Goal: Task Accomplishment & Management: Complete application form

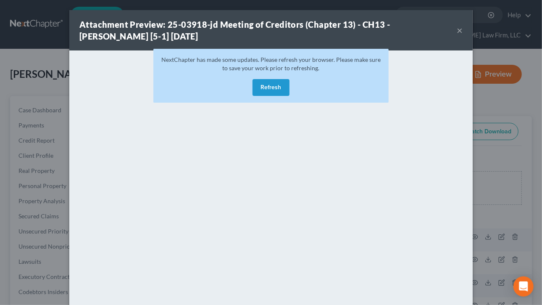
click at [0, 43] on div "Attachment Preview: 25-03918-jd Meeting of Creditors (Chapter 13) - CH13 - Dawn…" at bounding box center [271, 152] width 542 height 305
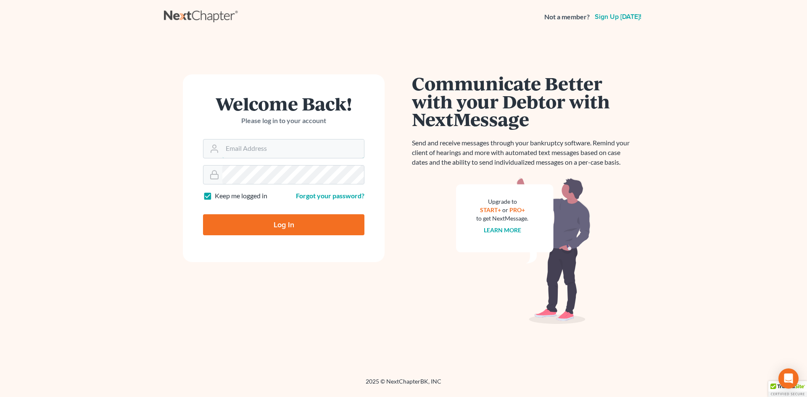
type input "[EMAIL_ADDRESS][DOMAIN_NAME]"
click at [248, 219] on input "Log In" at bounding box center [283, 224] width 161 height 21
type input "Thinking..."
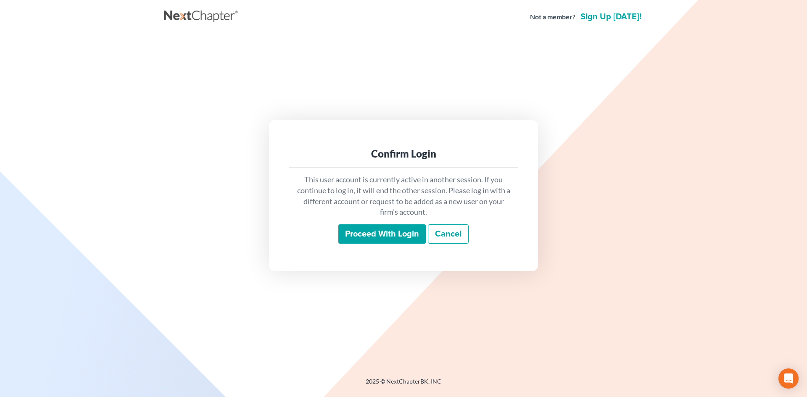
click at [387, 224] on input "Proceed with login" at bounding box center [381, 233] width 87 height 19
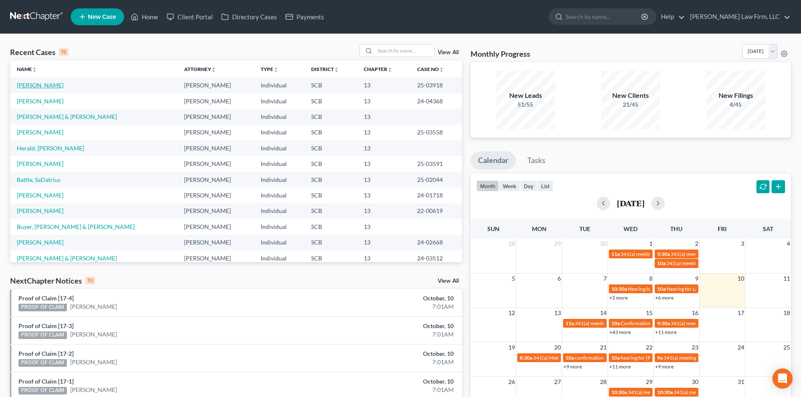
click at [45, 83] on link "[PERSON_NAME]" at bounding box center [40, 85] width 47 height 7
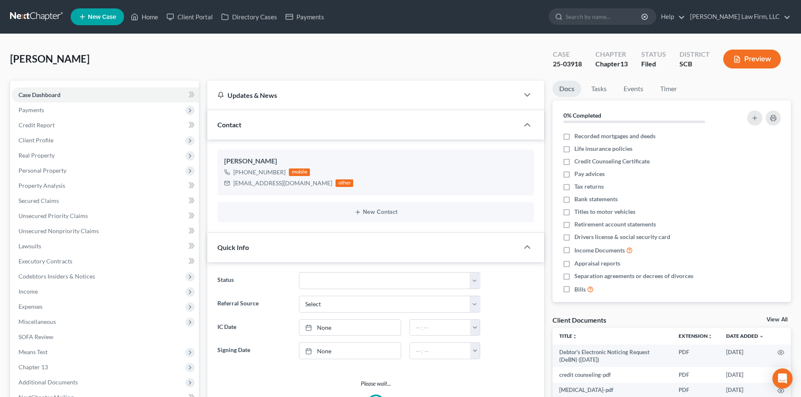
select select "2"
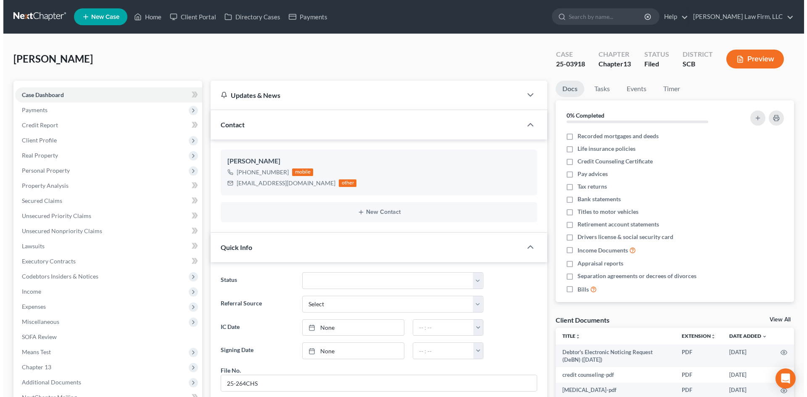
scroll to position [37, 0]
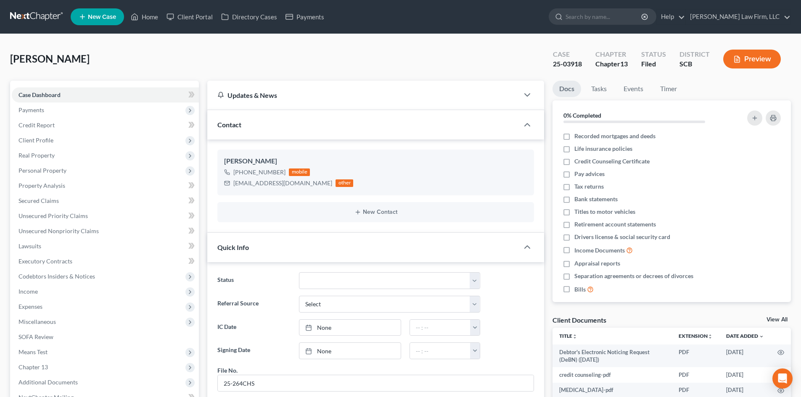
click at [760, 55] on button "Preview" at bounding box center [752, 59] width 58 height 19
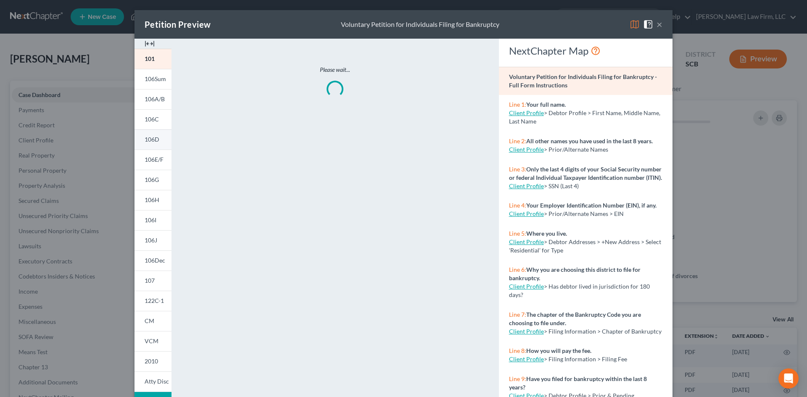
click at [156, 137] on link "106D" at bounding box center [153, 139] width 37 height 20
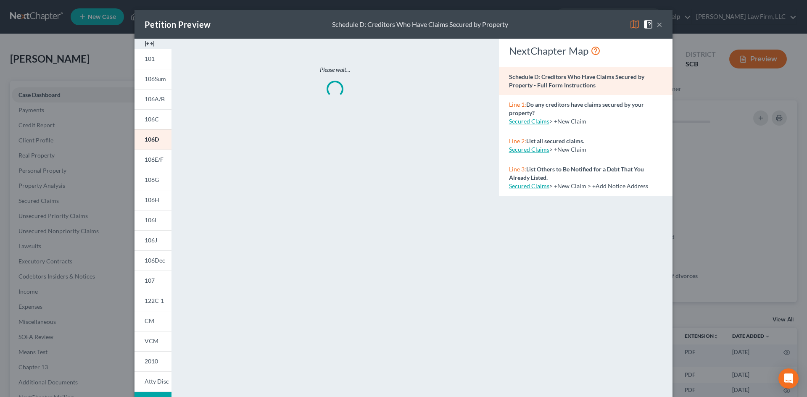
click at [148, 42] on img at bounding box center [150, 44] width 10 height 10
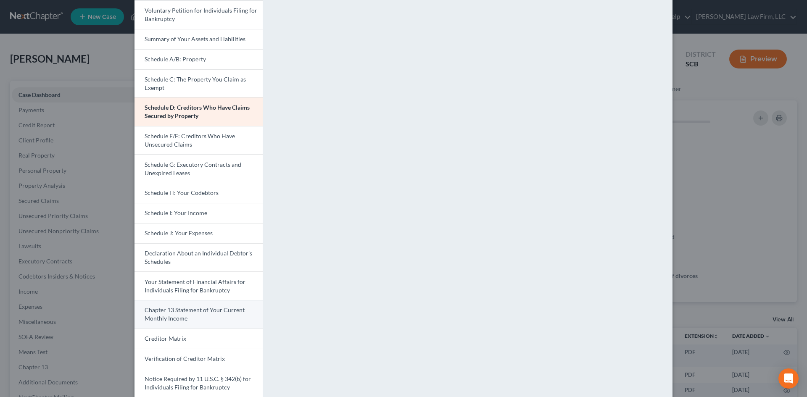
scroll to position [105, 0]
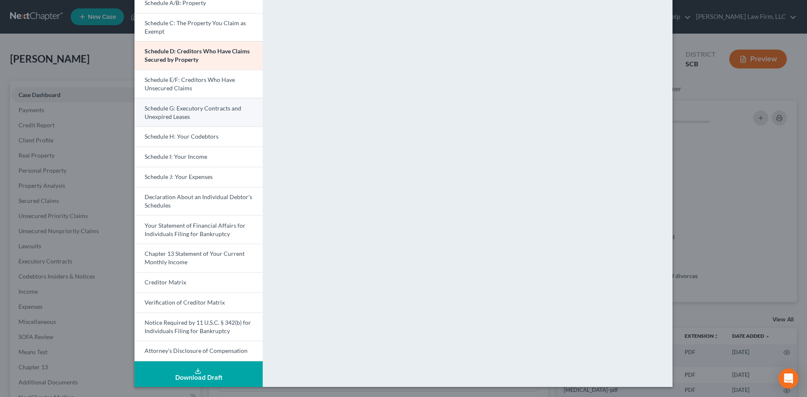
click at [189, 104] on link "Schedule G: Executory Contracts and Unexpired Leases" at bounding box center [199, 112] width 128 height 29
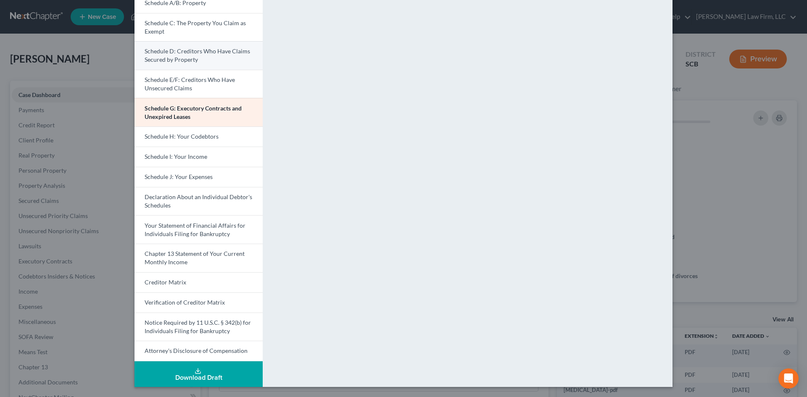
click at [172, 54] on span "Schedule D: Creditors Who Have Claims Secured by Property" at bounding box center [198, 55] width 106 height 16
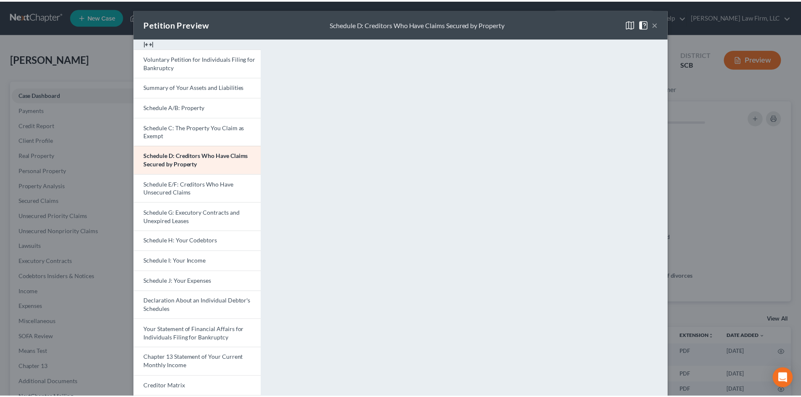
scroll to position [0, 0]
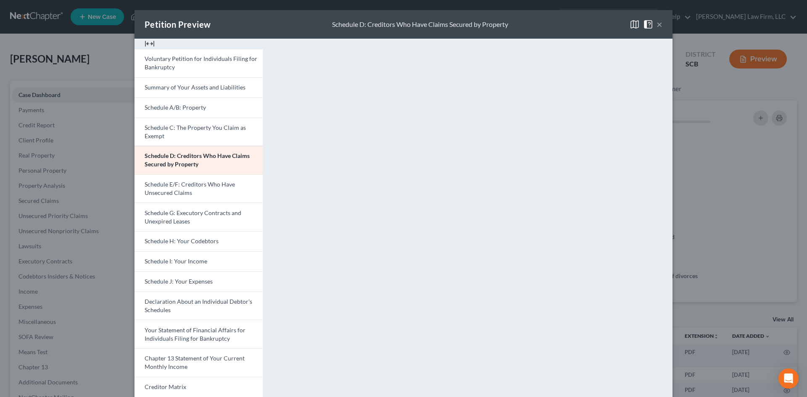
click at [657, 24] on button "×" at bounding box center [660, 24] width 6 height 10
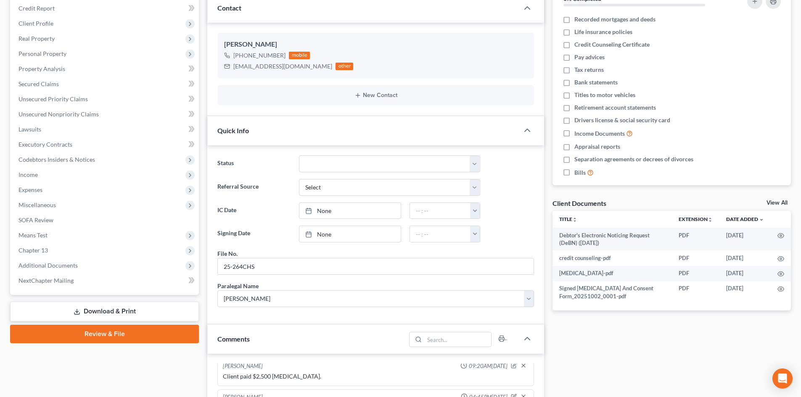
scroll to position [42, 0]
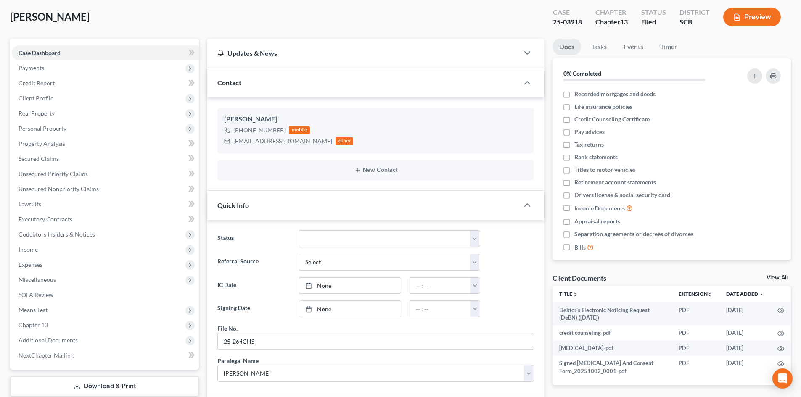
click at [778, 277] on link "View All" at bounding box center [776, 278] width 21 height 6
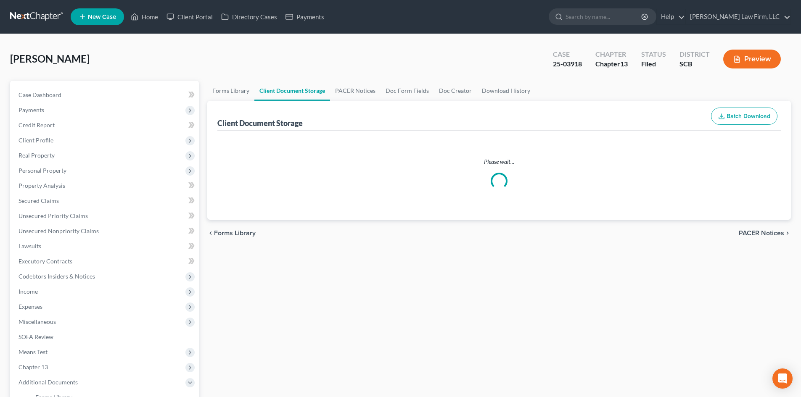
select select "6"
select select "16"
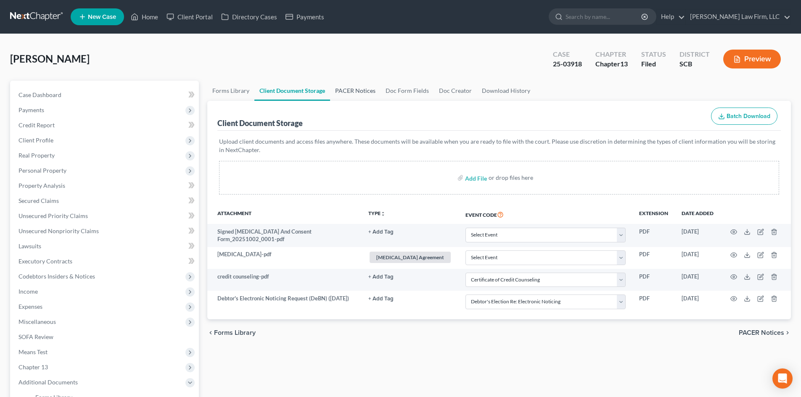
click at [359, 94] on link "PACER Notices" at bounding box center [355, 91] width 50 height 20
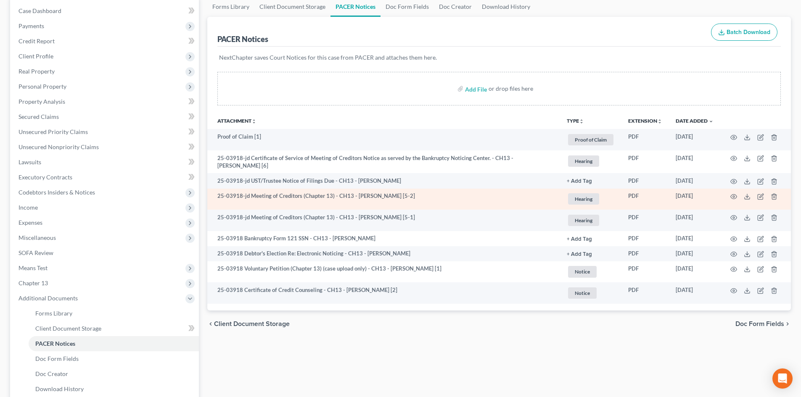
scroll to position [186, 0]
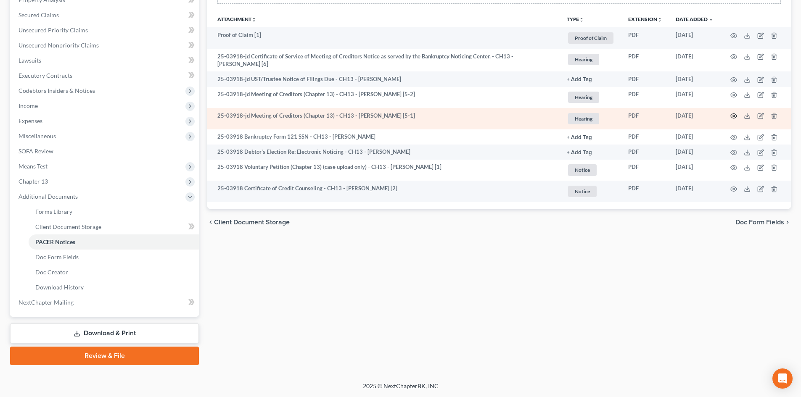
click at [734, 116] on icon "button" at bounding box center [733, 116] width 7 height 7
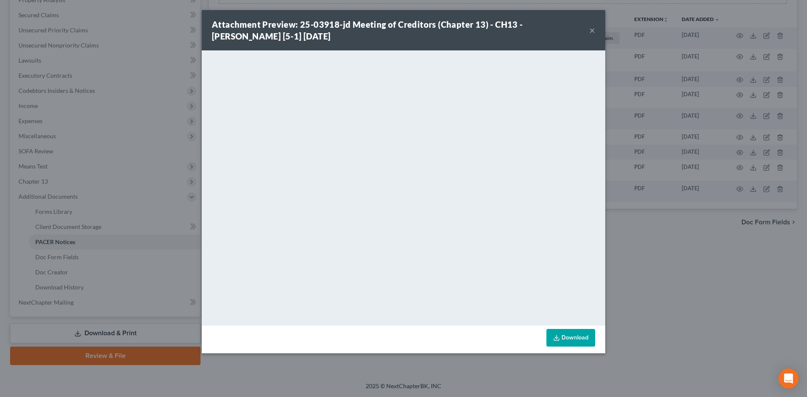
click at [587, 30] on div "Attachment Preview: 25-03918-jd Meeting of Creditors (Chapter 13) - CH13 - [PER…" at bounding box center [400, 30] width 377 height 24
click at [591, 31] on button "×" at bounding box center [592, 30] width 6 height 10
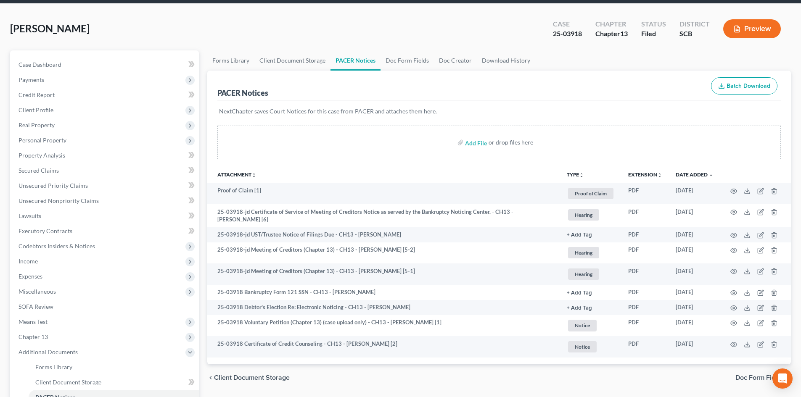
scroll to position [0, 0]
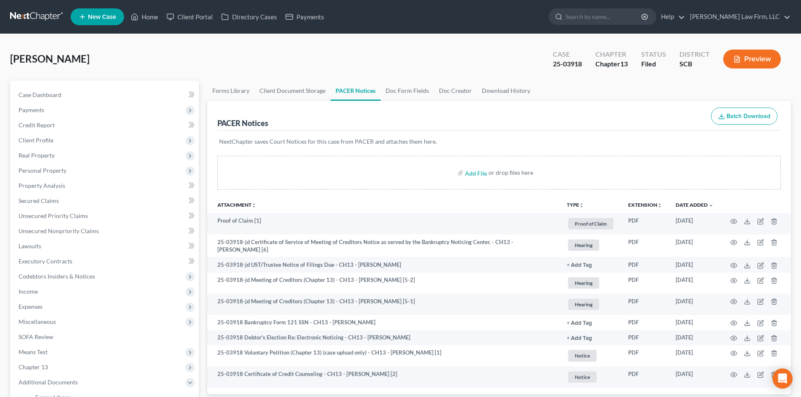
click at [749, 53] on button "Preview" at bounding box center [752, 59] width 58 height 19
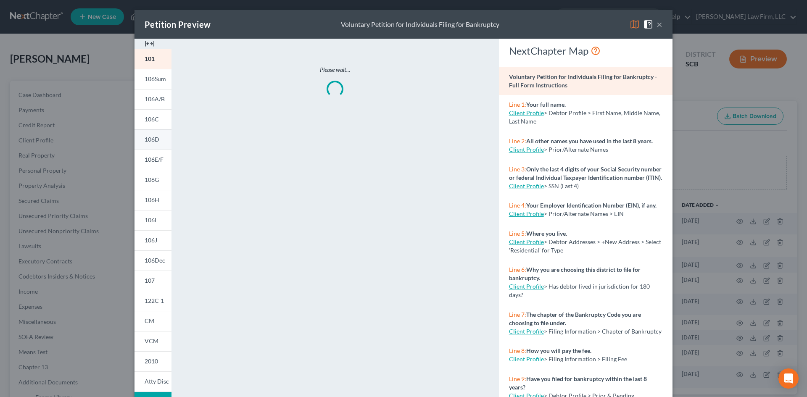
click at [151, 134] on link "106D" at bounding box center [153, 139] width 37 height 20
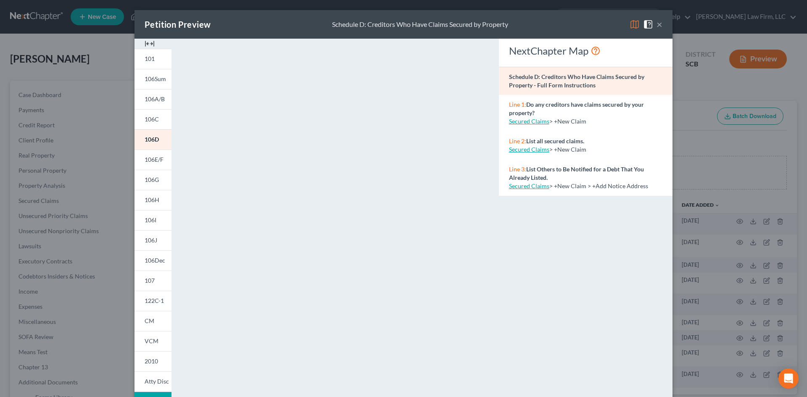
click at [657, 26] on button "×" at bounding box center [660, 24] width 6 height 10
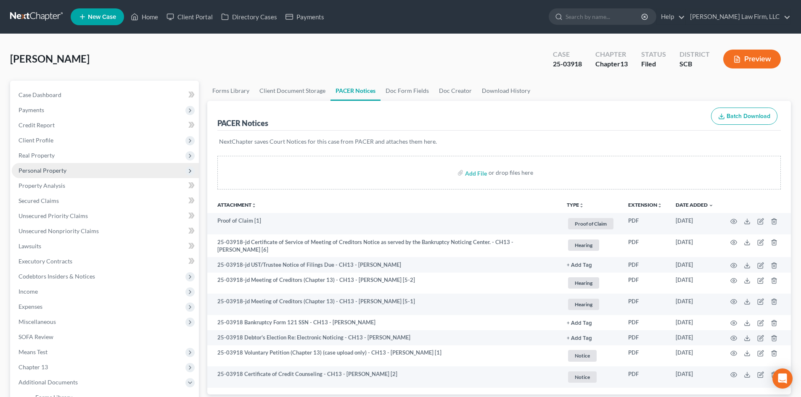
click at [49, 165] on span "Personal Property" at bounding box center [105, 170] width 187 height 15
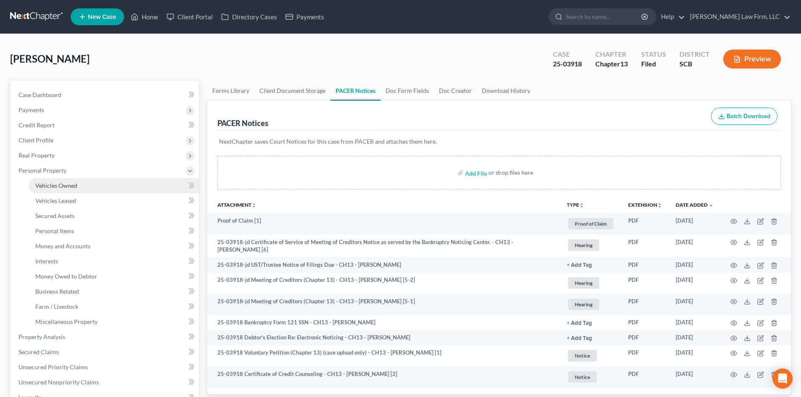
click at [65, 185] on span "Vehicles Owned" at bounding box center [56, 185] width 42 height 7
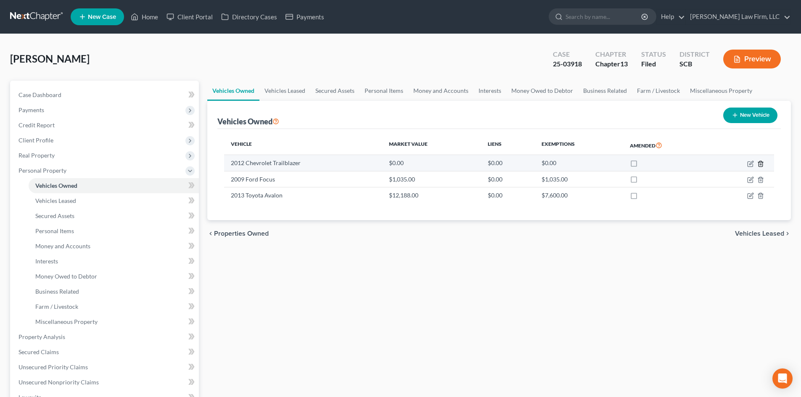
click at [760, 163] on icon "button" at bounding box center [760, 164] width 7 height 7
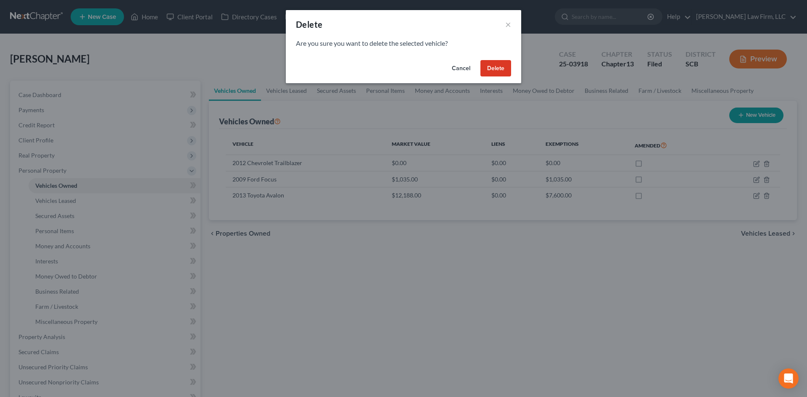
click at [499, 61] on button "Delete" at bounding box center [495, 68] width 31 height 17
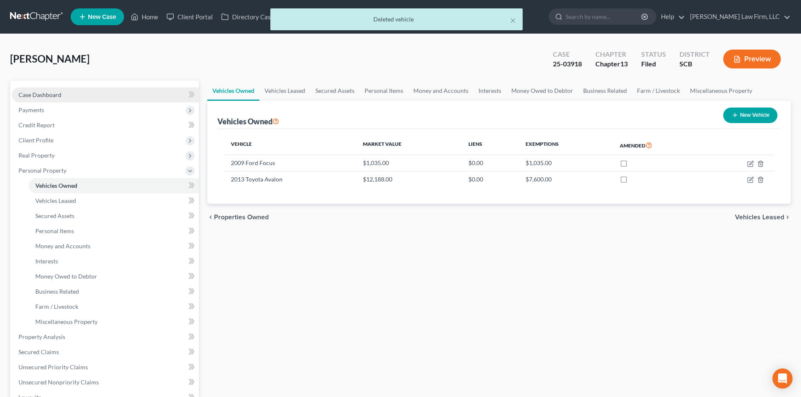
click at [74, 90] on link "Case Dashboard" at bounding box center [105, 94] width 187 height 15
select select "2"
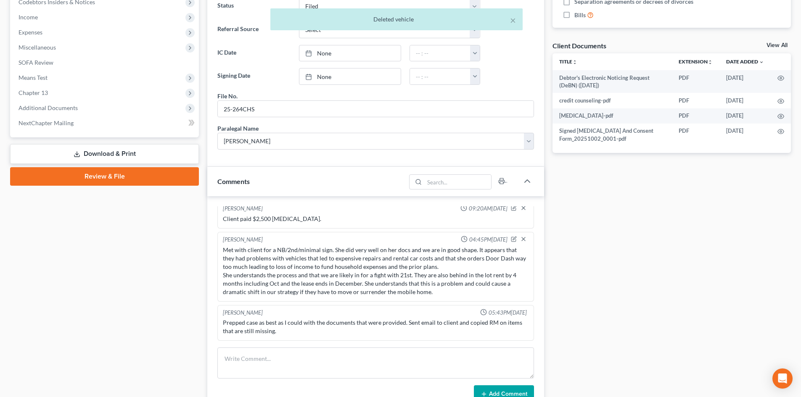
scroll to position [336, 0]
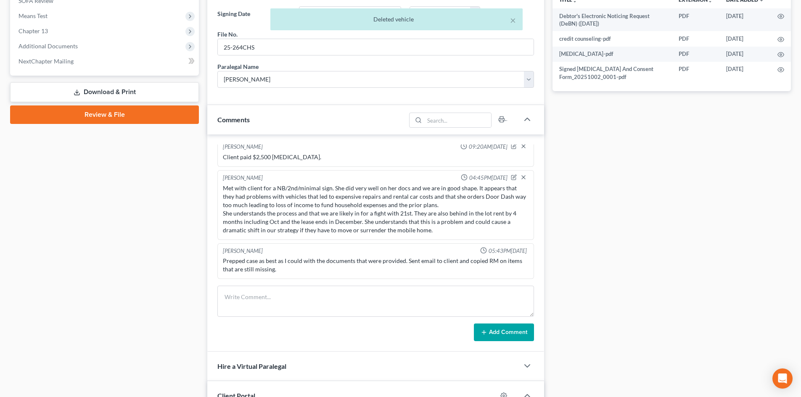
click at [104, 88] on link "Download & Print" at bounding box center [104, 92] width 189 height 20
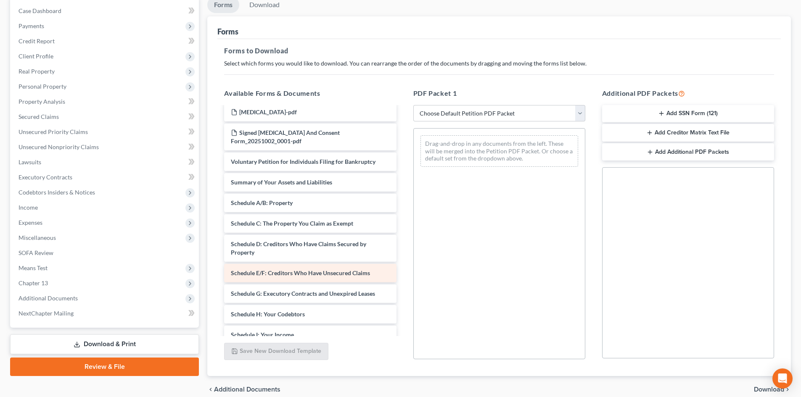
scroll to position [126, 0]
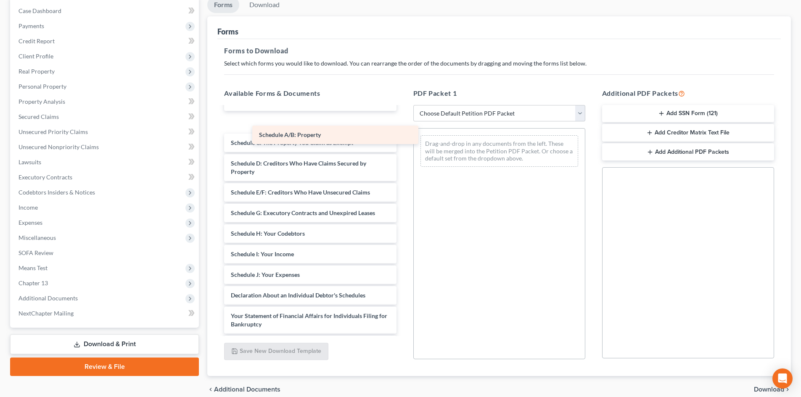
drag, startPoint x: 253, startPoint y: 134, endPoint x: 404, endPoint y: 153, distance: 151.3
click at [403, 153] on div "Schedule A/B: Property Debtor's Electronic Noticing Request (DeBN) ([DATE]) cre…" at bounding box center [309, 213] width 185 height 464
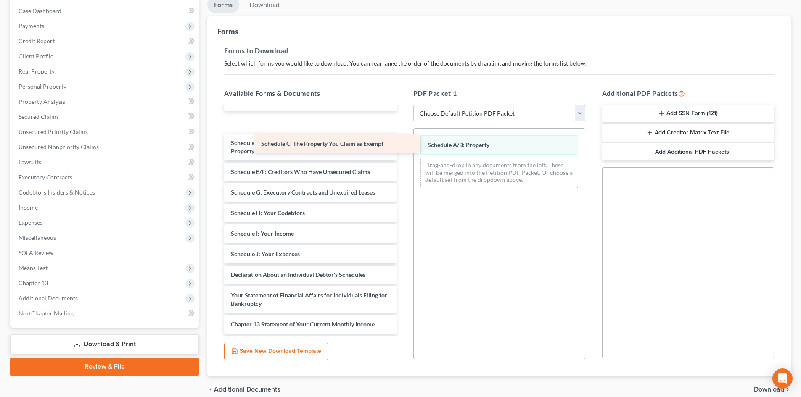
drag, startPoint x: 280, startPoint y: 137, endPoint x: 462, endPoint y: 189, distance: 189.3
click at [403, 189] on div "Schedule C: The Property You Claim as Exempt Debtor's Electronic Noticing Reque…" at bounding box center [309, 202] width 185 height 443
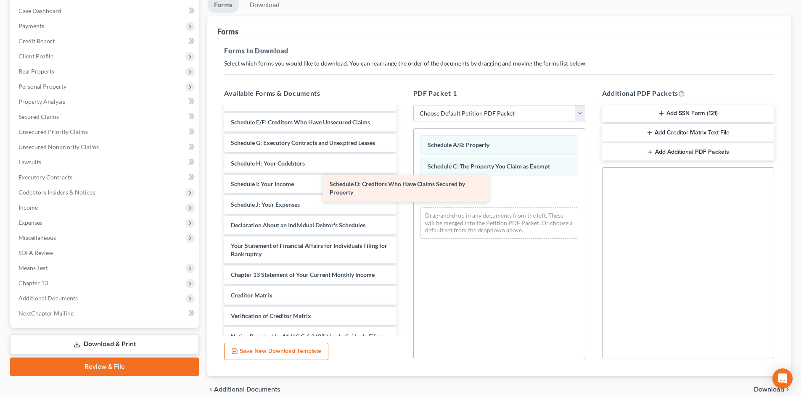
drag, startPoint x: 313, startPoint y: 133, endPoint x: 488, endPoint y: 202, distance: 188.2
click at [403, 203] on div "Schedule D: Creditors Who Have Claims Secured by Property Debtor's Electronic N…" at bounding box center [309, 178] width 185 height 394
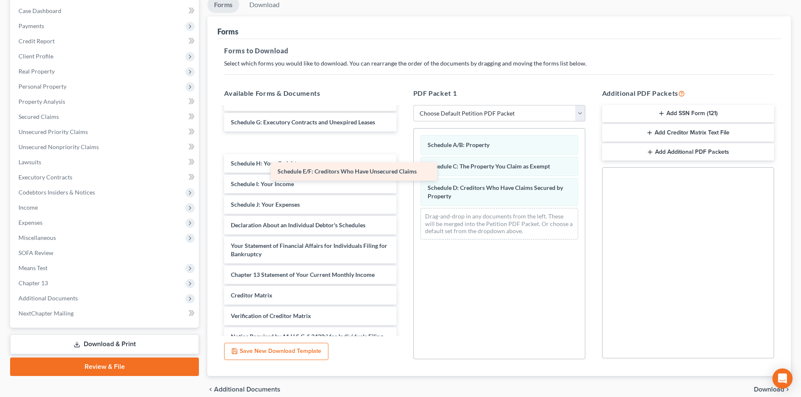
drag, startPoint x: 292, startPoint y: 127, endPoint x: 470, endPoint y: 232, distance: 206.9
click at [403, 240] on div "Schedule E/F: Creditors Who Have Unsecured Claims Debtor's Electronic Noticing …" at bounding box center [309, 178] width 185 height 394
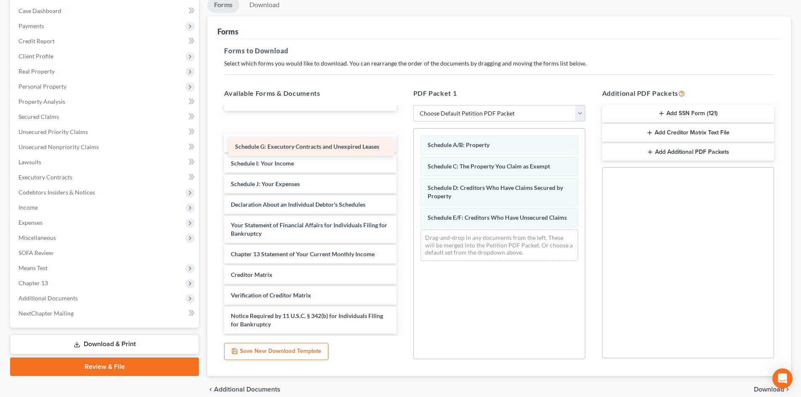
drag, startPoint x: 294, startPoint y: 129, endPoint x: 446, endPoint y: 240, distance: 188.3
click at [403, 247] on div "Schedule G: Executory Contracts and Unexpired Leases Debtor's Electronic Notici…" at bounding box center [309, 167] width 185 height 373
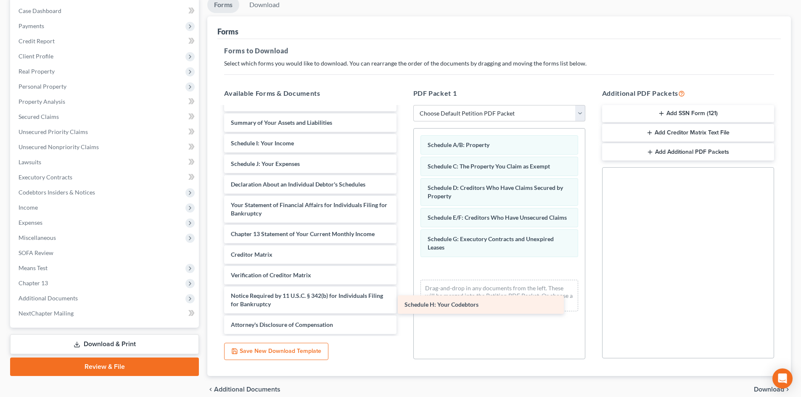
scroll to position [113, 0]
drag, startPoint x: 291, startPoint y: 127, endPoint x: 491, endPoint y: 272, distance: 246.5
click at [403, 306] on div "Schedule H: Your Codebtors Debtor's Electronic Noticing Request (DeBN) ([DATE])…" at bounding box center [309, 168] width 185 height 332
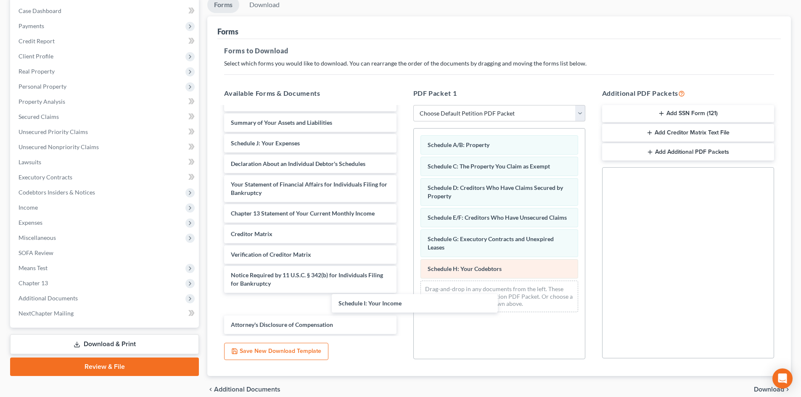
drag, startPoint x: 283, startPoint y: 148, endPoint x: 435, endPoint y: 276, distance: 198.7
click at [403, 303] on div "Schedule I: Your Income Debtor's Electronic Noticing Request (DeBN) ([DATE]) cr…" at bounding box center [309, 168] width 185 height 332
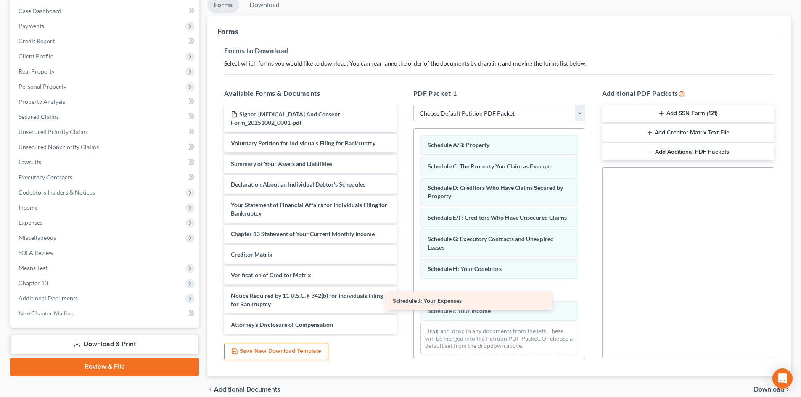
scroll to position [72, 0]
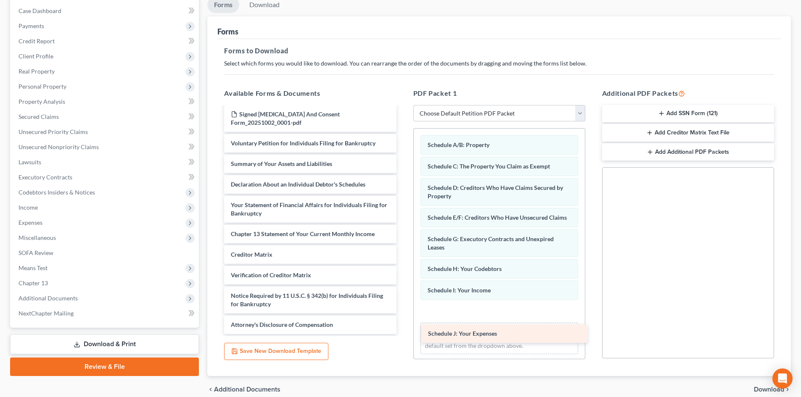
drag, startPoint x: 292, startPoint y: 218, endPoint x: 459, endPoint y: 319, distance: 194.4
click at [403, 325] on div "Schedule J: Your Expenses Debtor's Electronic Noticing Request (DeBN) ([DATE]) …" at bounding box center [309, 188] width 185 height 291
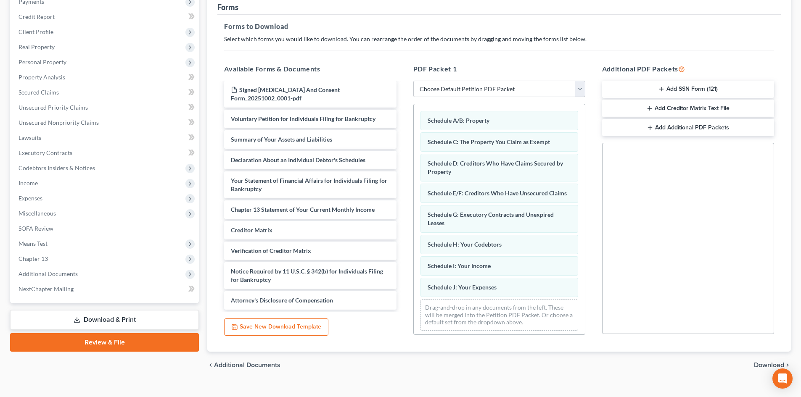
scroll to position [122, 0]
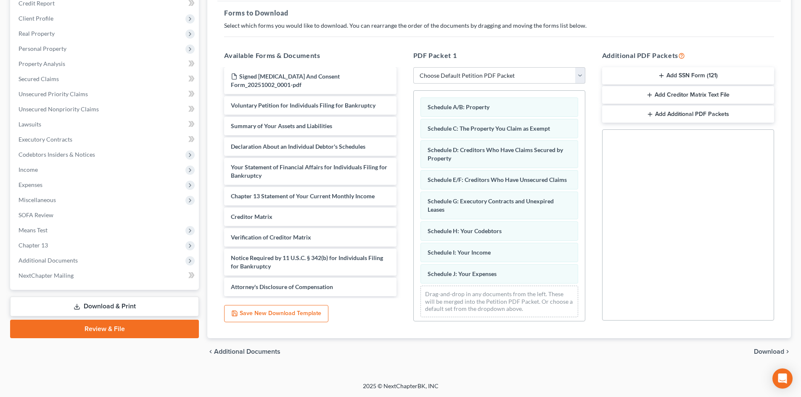
click at [765, 351] on span "Download" at bounding box center [769, 351] width 30 height 7
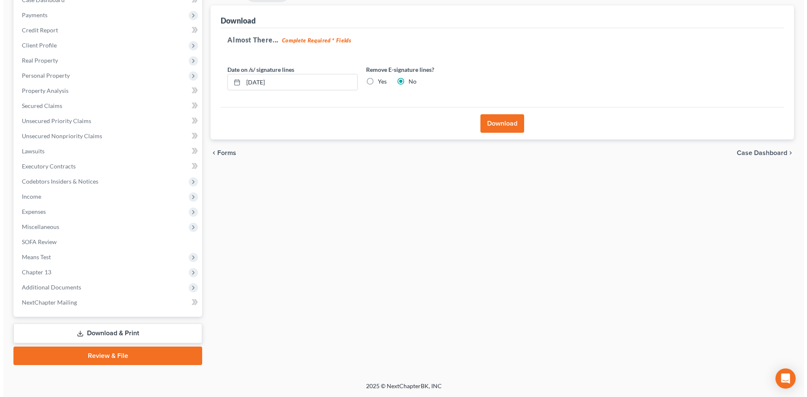
scroll to position [95, 0]
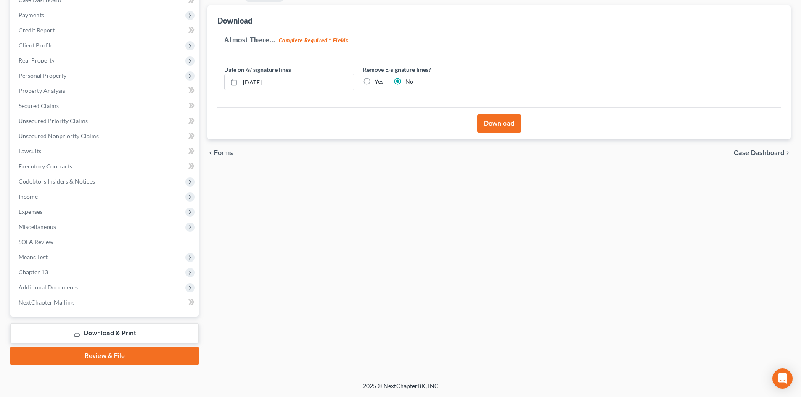
click at [505, 120] on button "Download" at bounding box center [499, 123] width 44 height 18
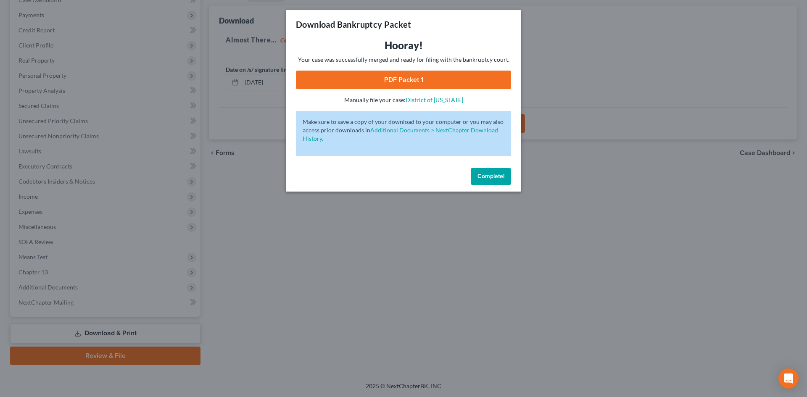
click at [392, 83] on link "PDF Packet 1" at bounding box center [403, 80] width 215 height 18
